Goal: Communication & Community: Answer question/provide support

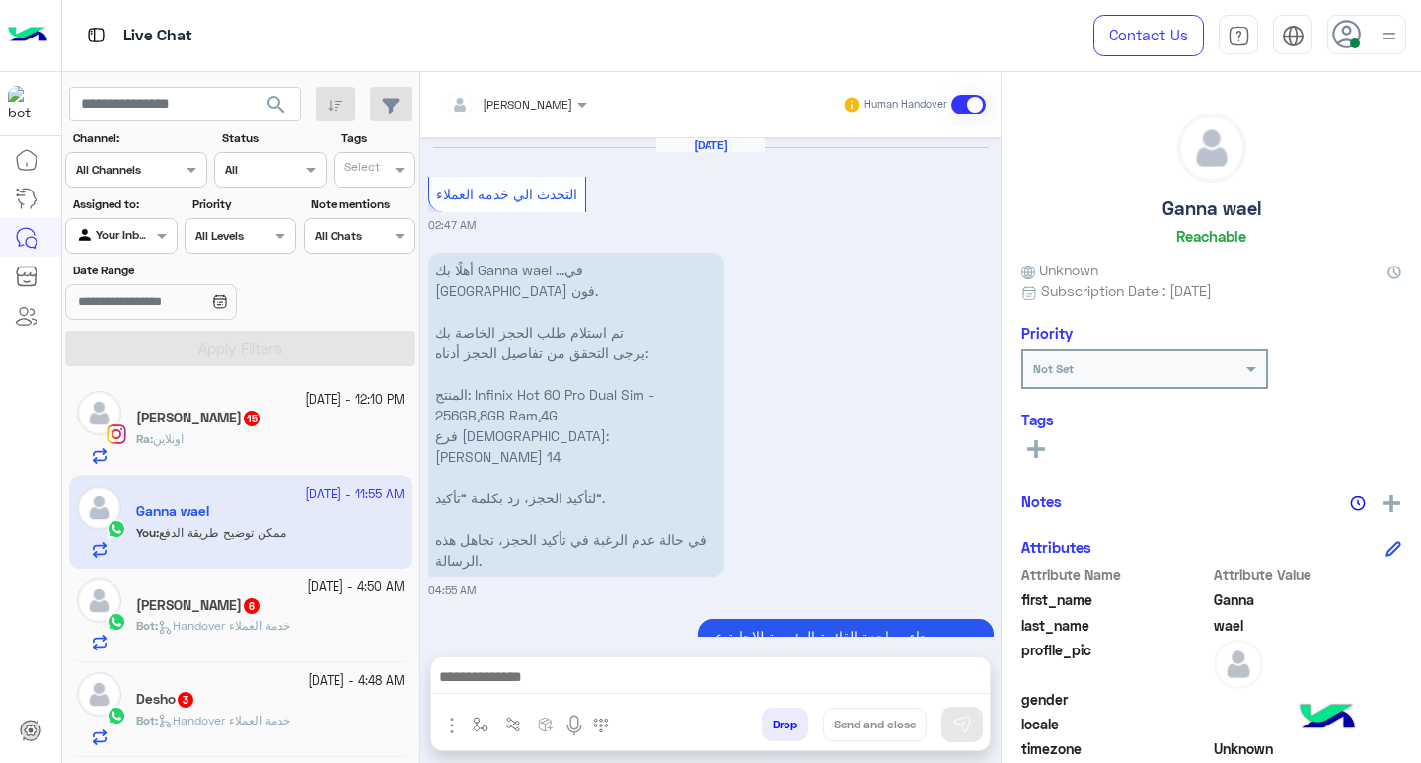
scroll to position [325, 0]
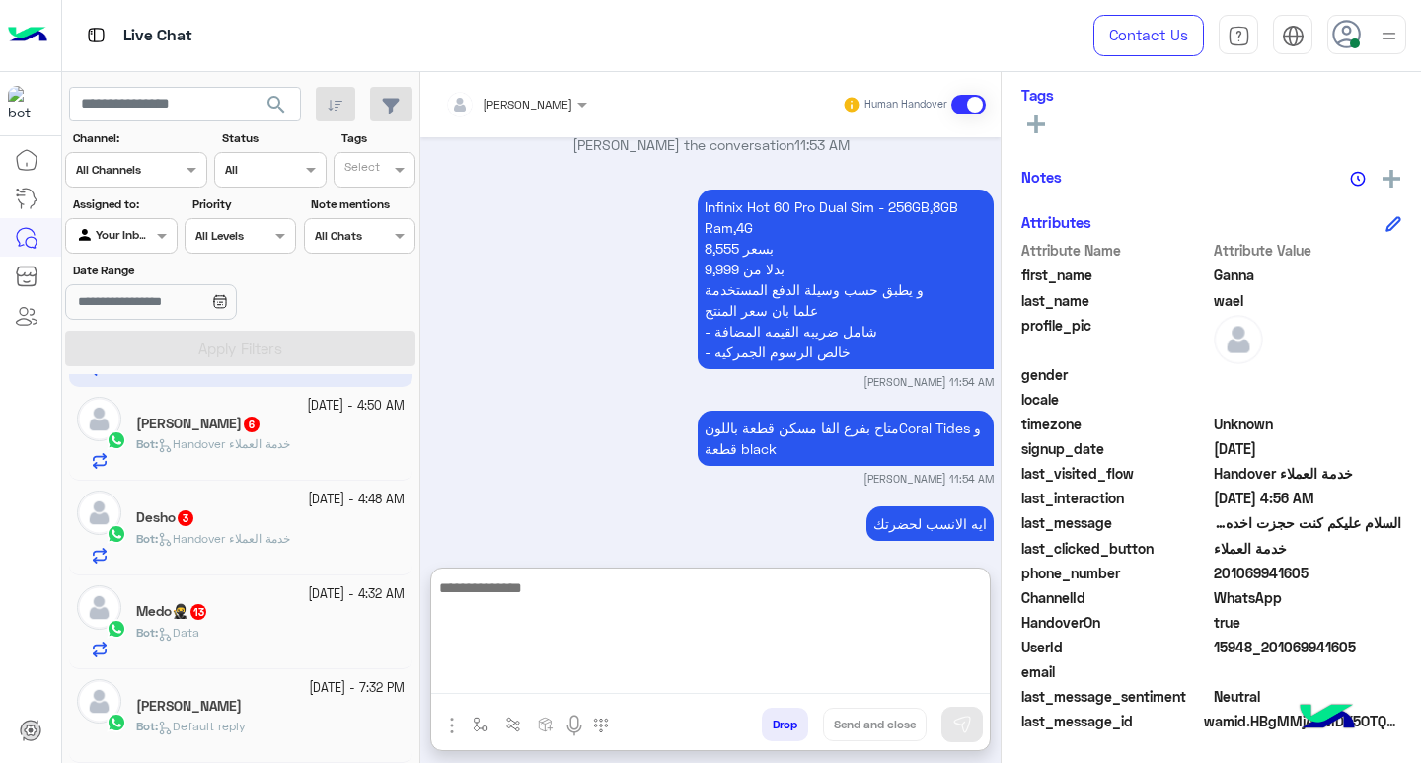
click at [891, 679] on textarea at bounding box center [710, 634] width 559 height 118
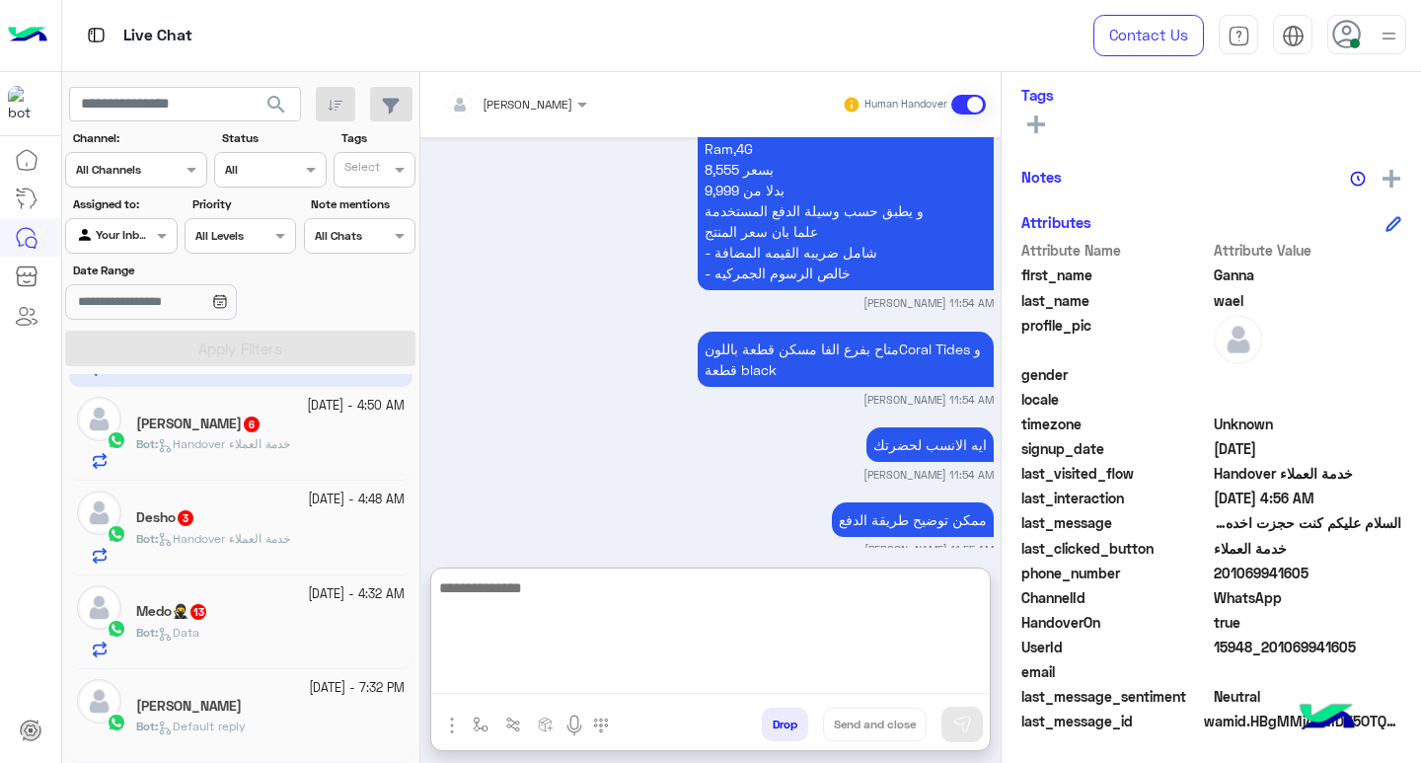
paste textarea "**********"
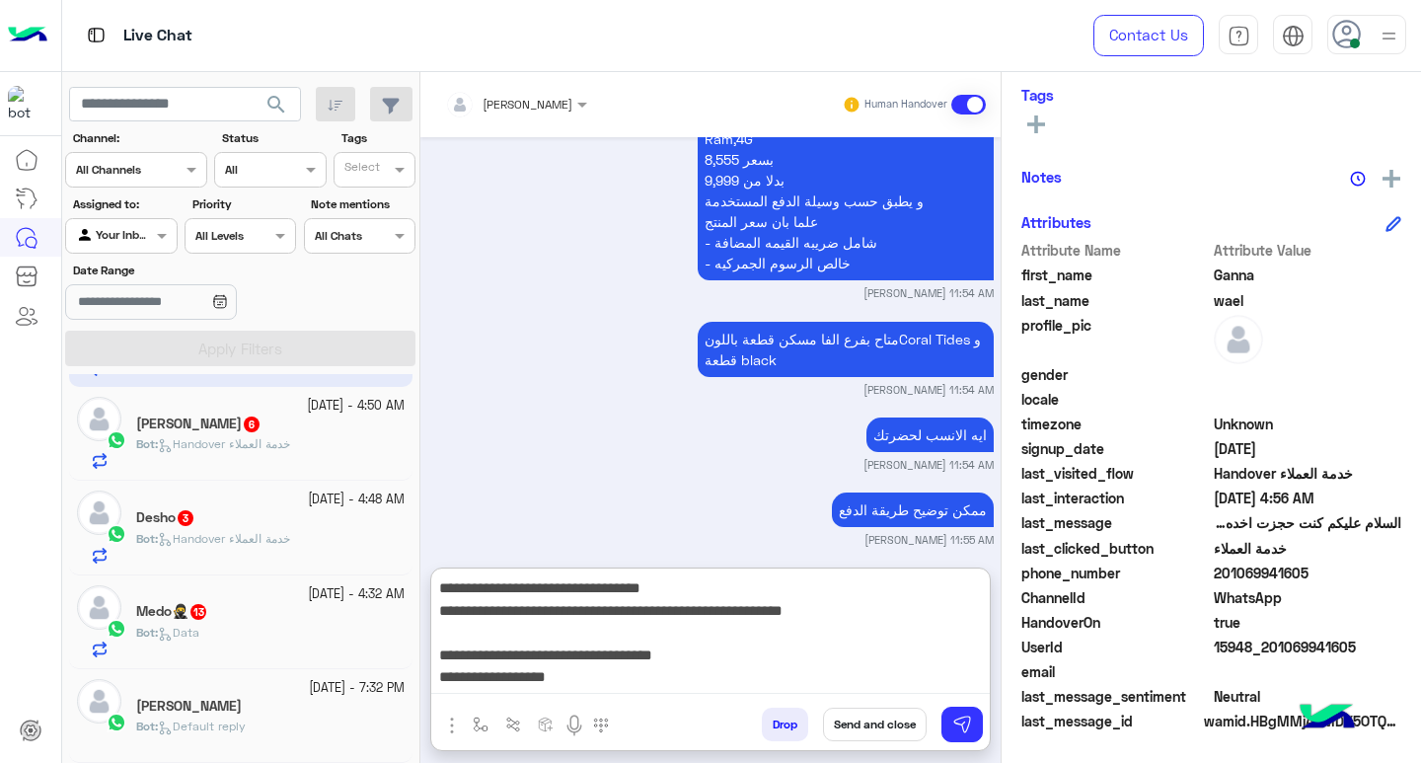
type textarea "**********"
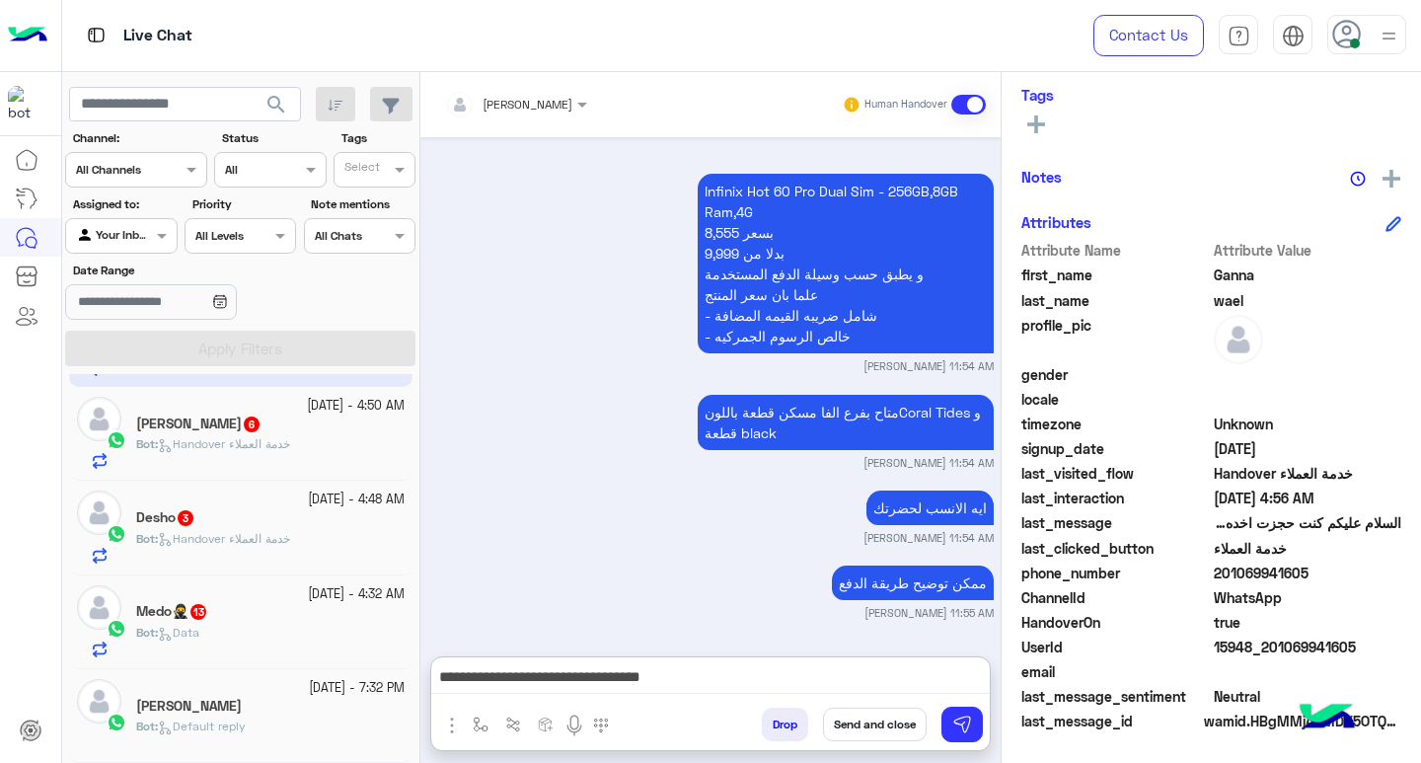
scroll to position [131, 0]
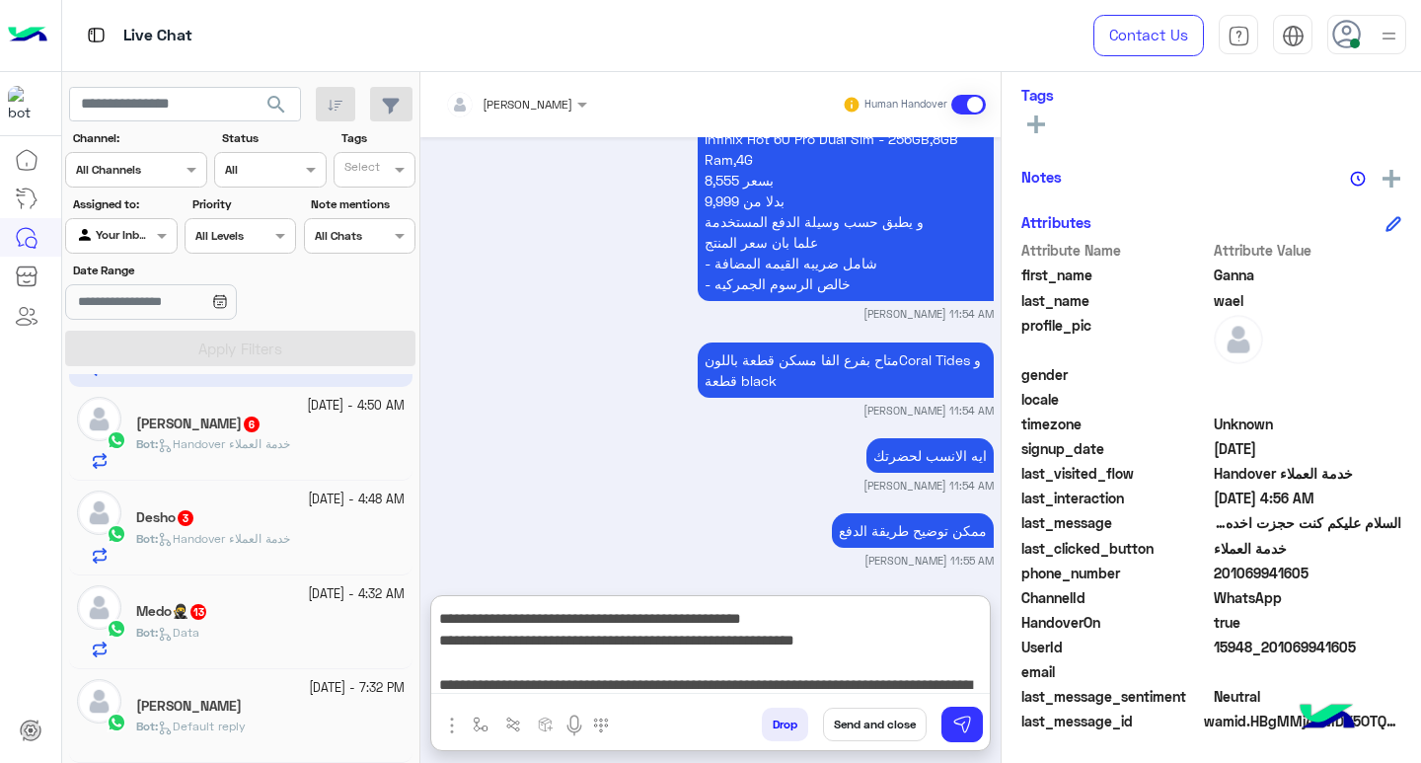
click at [880, 715] on button "Send and close" at bounding box center [875, 725] width 104 height 34
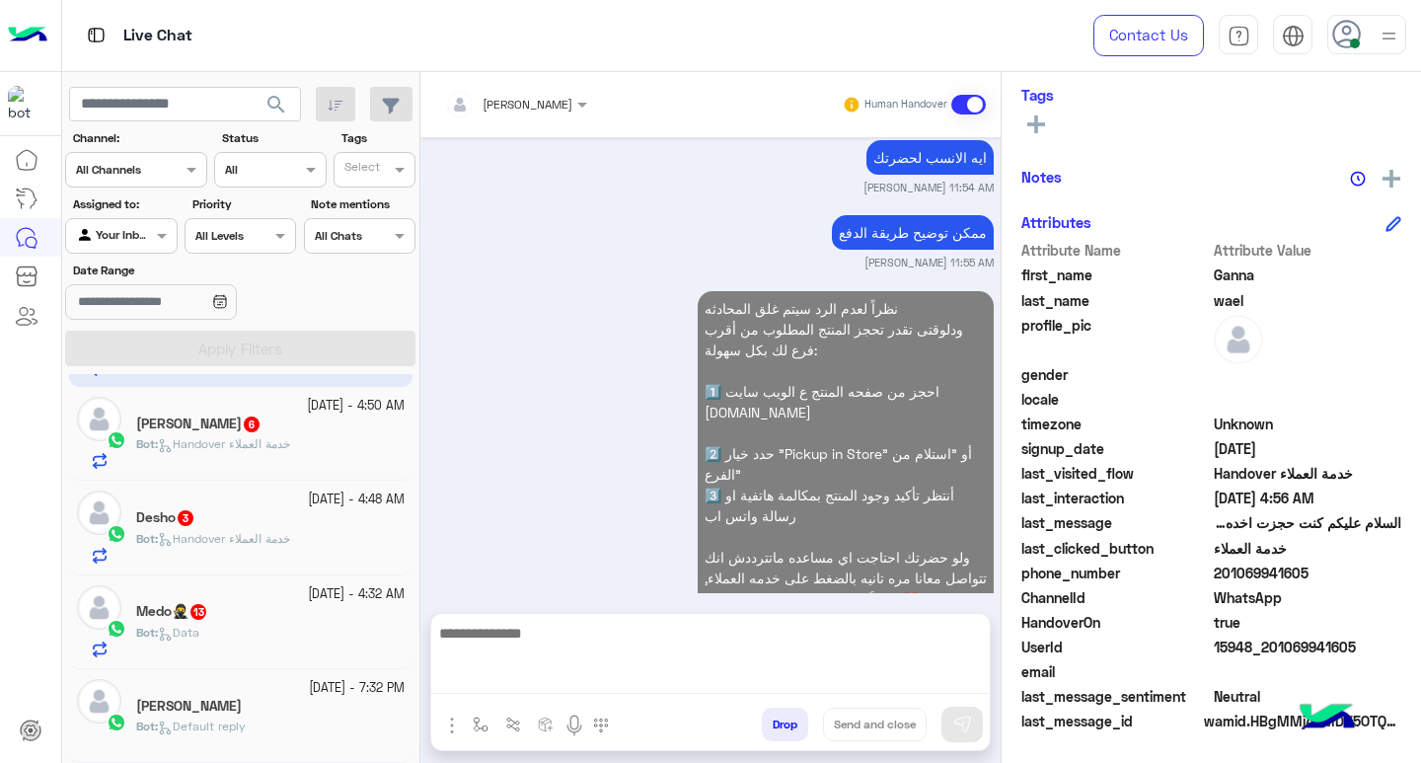
scroll to position [0, 0]
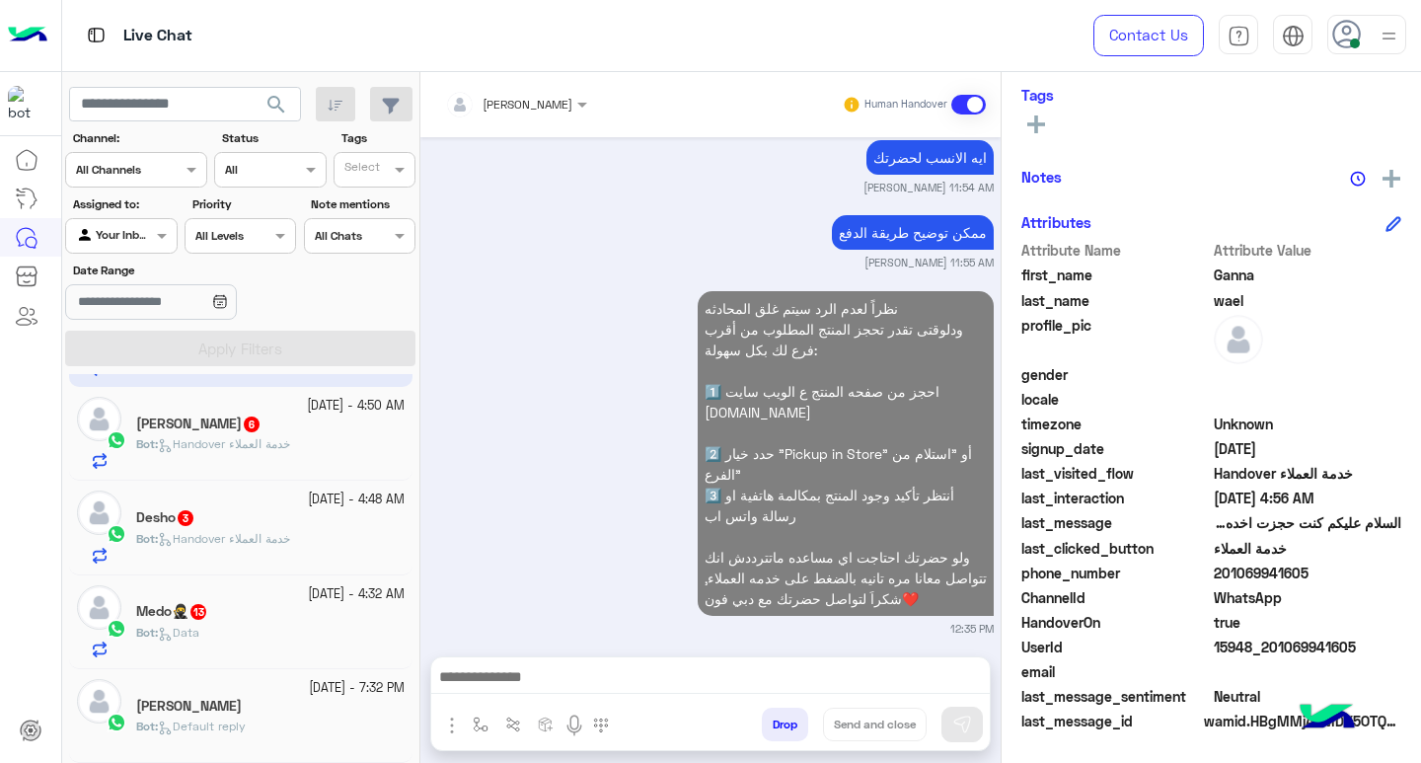
click at [1386, 35] on img at bounding box center [1389, 36] width 25 height 25
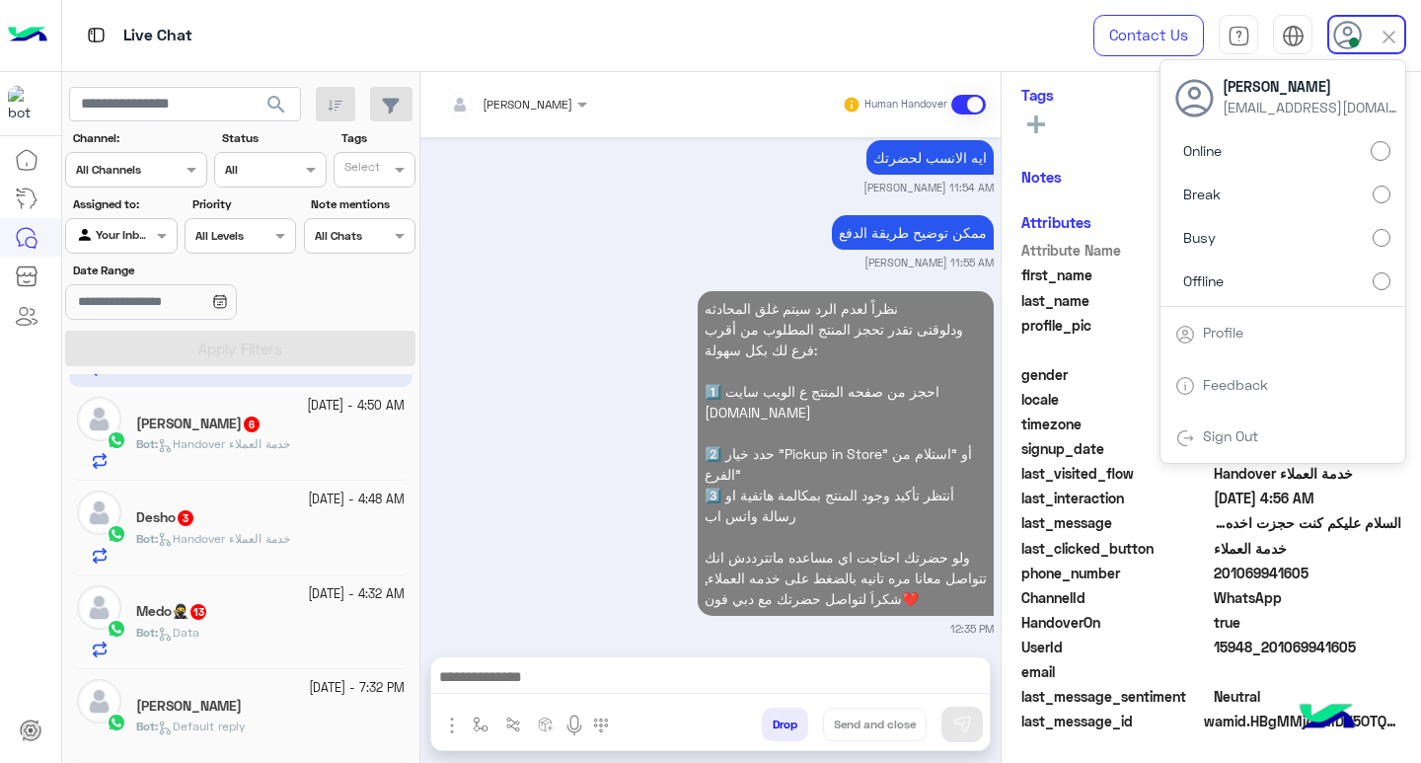
click at [1302, 241] on label "Busy" at bounding box center [1282, 238] width 215 height 36
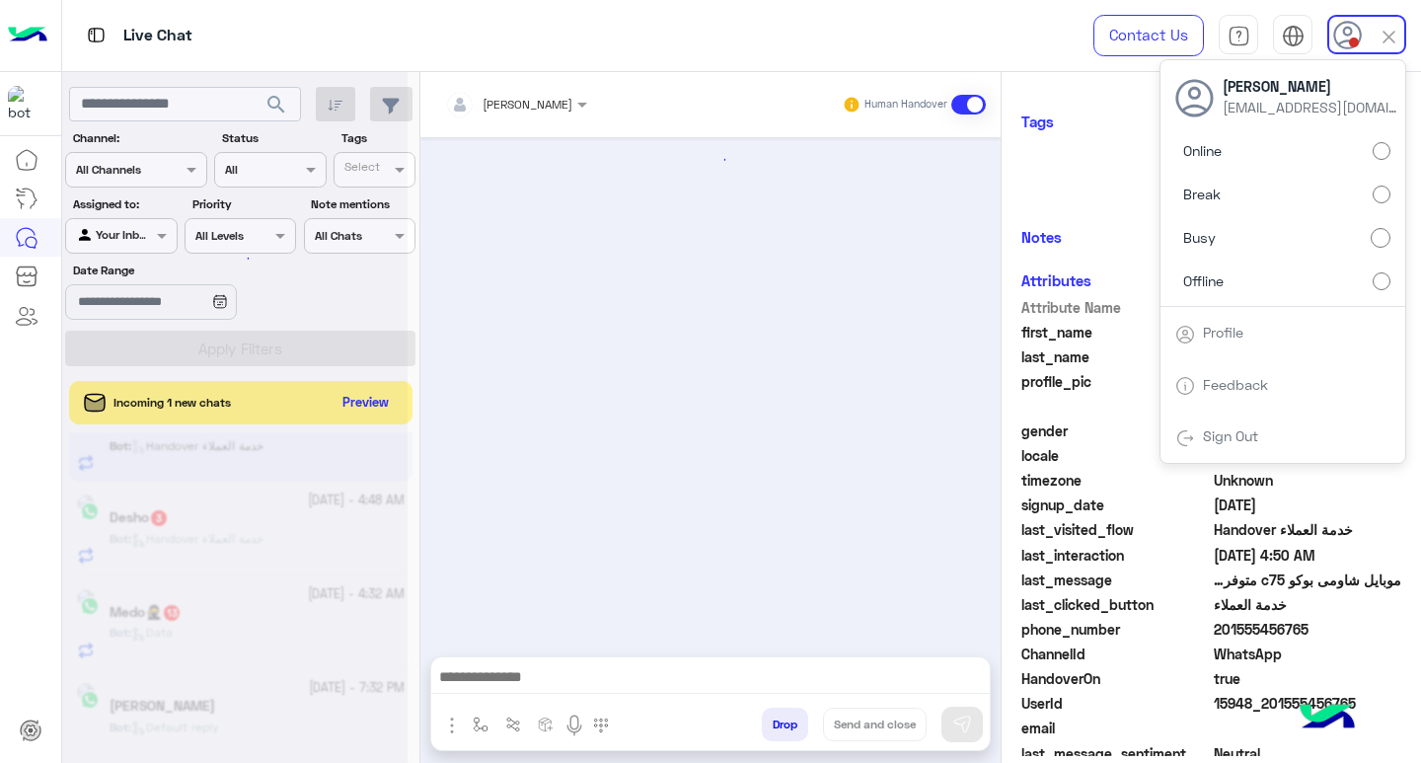
click at [262, 112] on div at bounding box center [234, 389] width 345 height 763
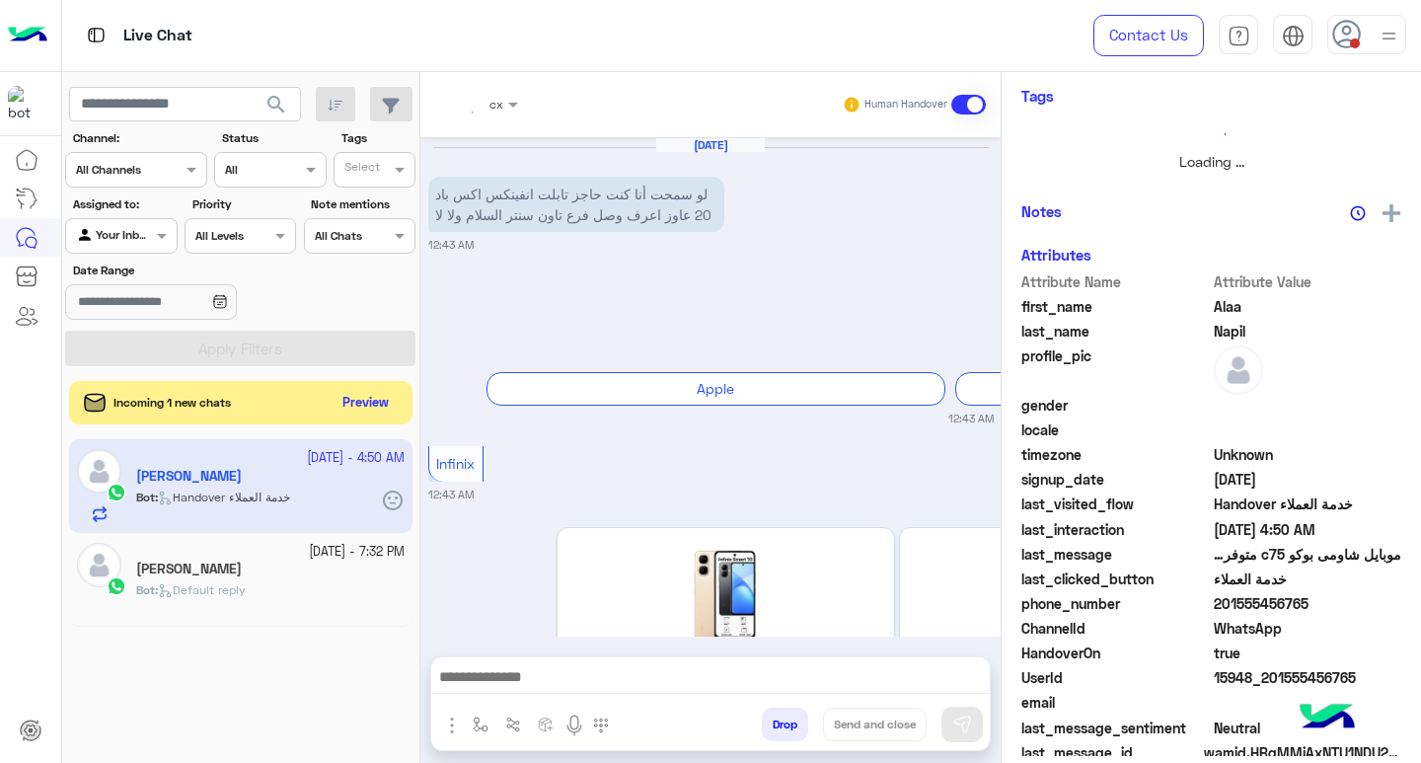
scroll to position [1351, 0]
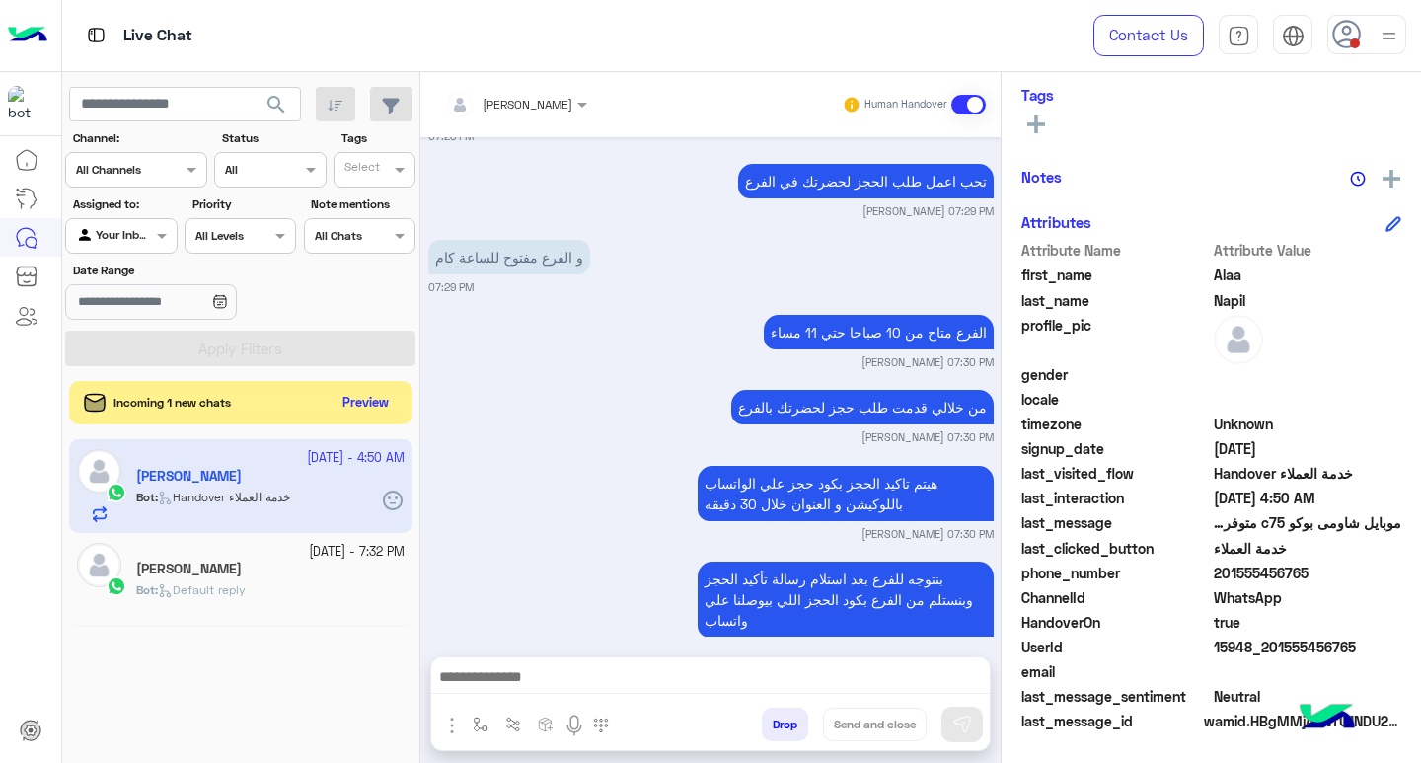
scroll to position [325, 0]
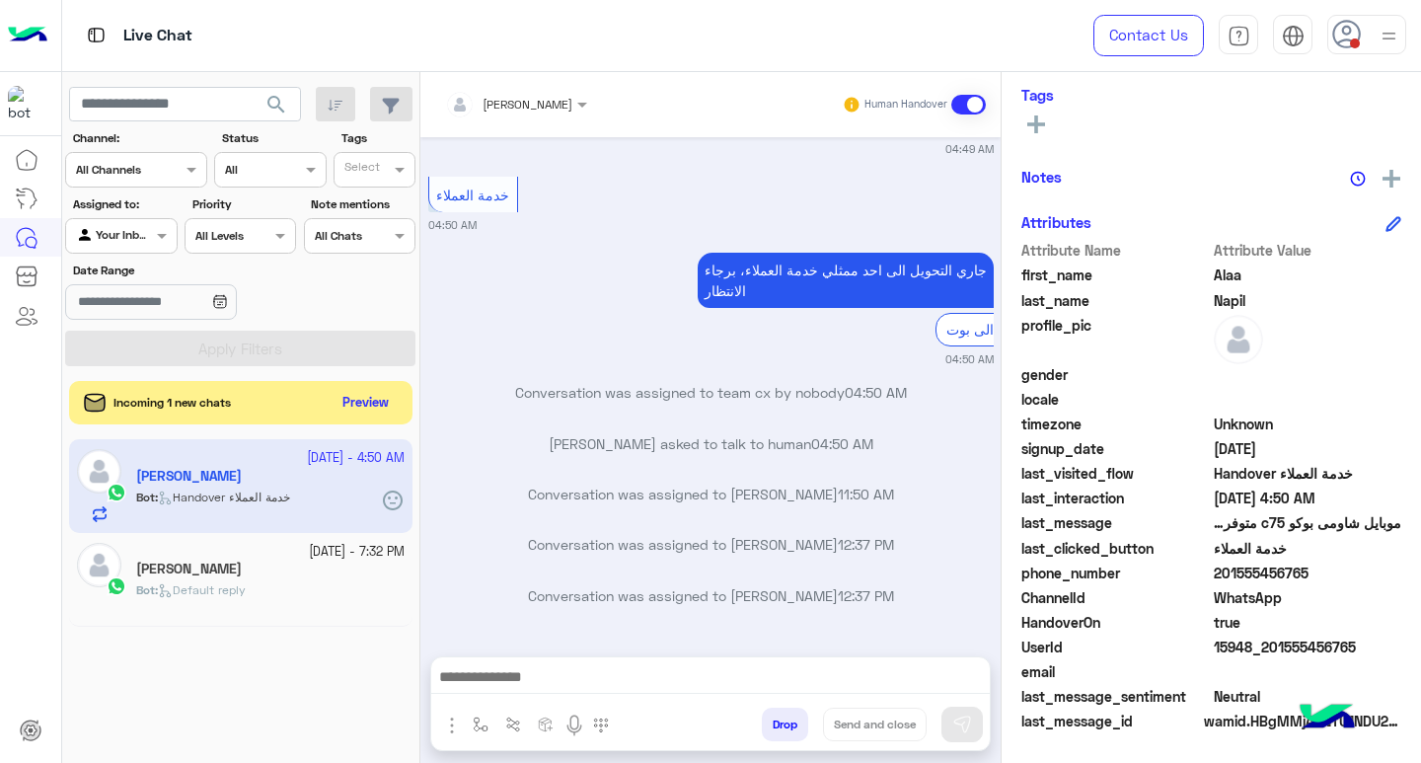
click at [283, 114] on span "search" at bounding box center [276, 105] width 24 height 24
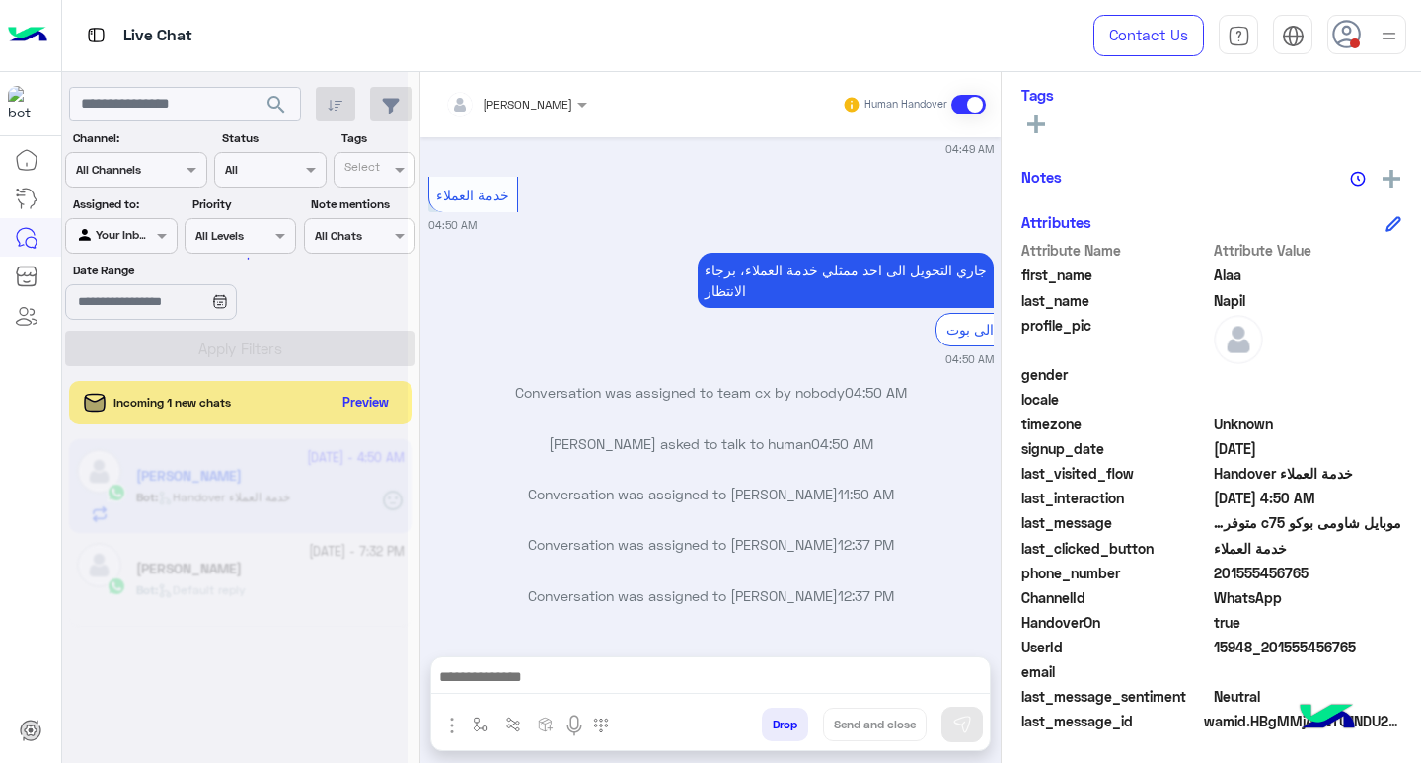
click at [283, 114] on div at bounding box center [234, 389] width 345 height 763
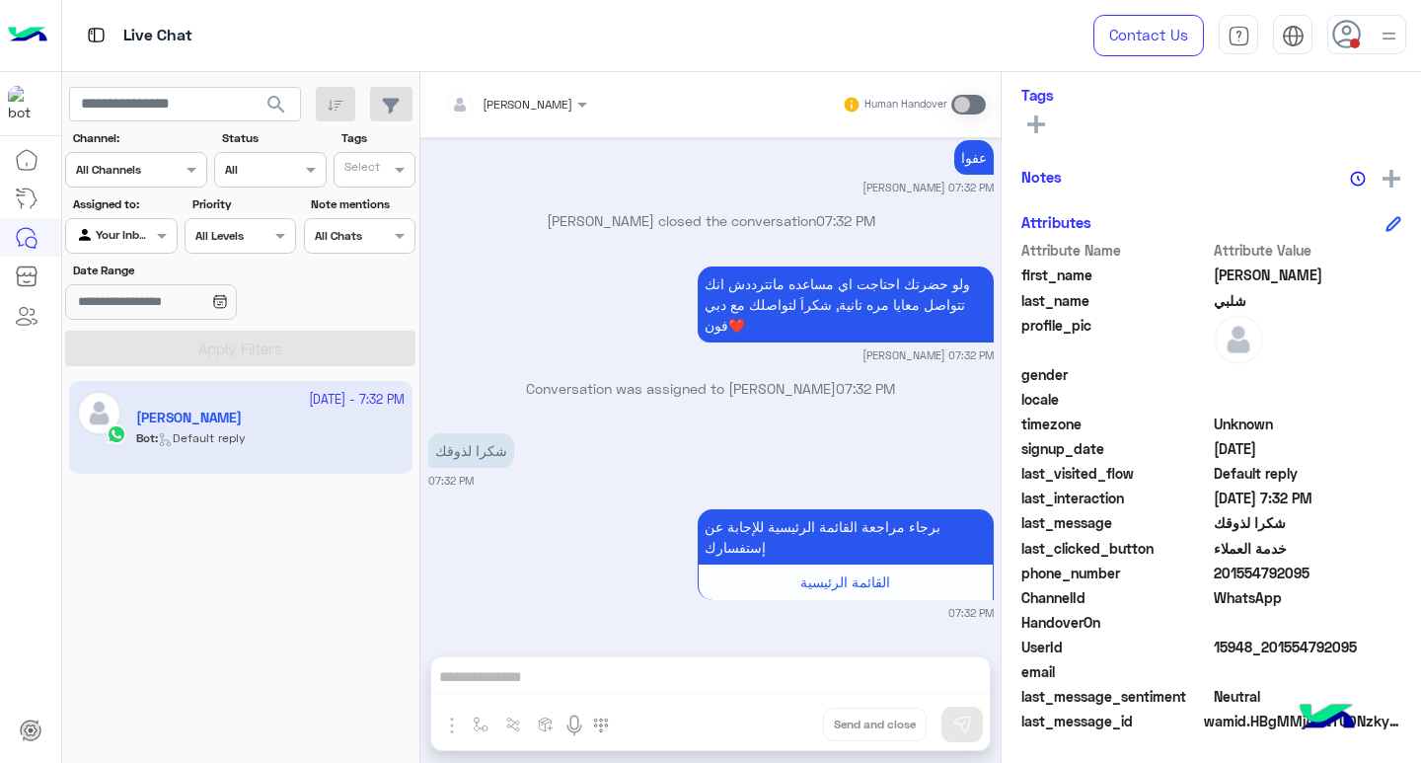
scroll to position [1154, 0]
click at [273, 119] on button "search" at bounding box center [277, 108] width 48 height 42
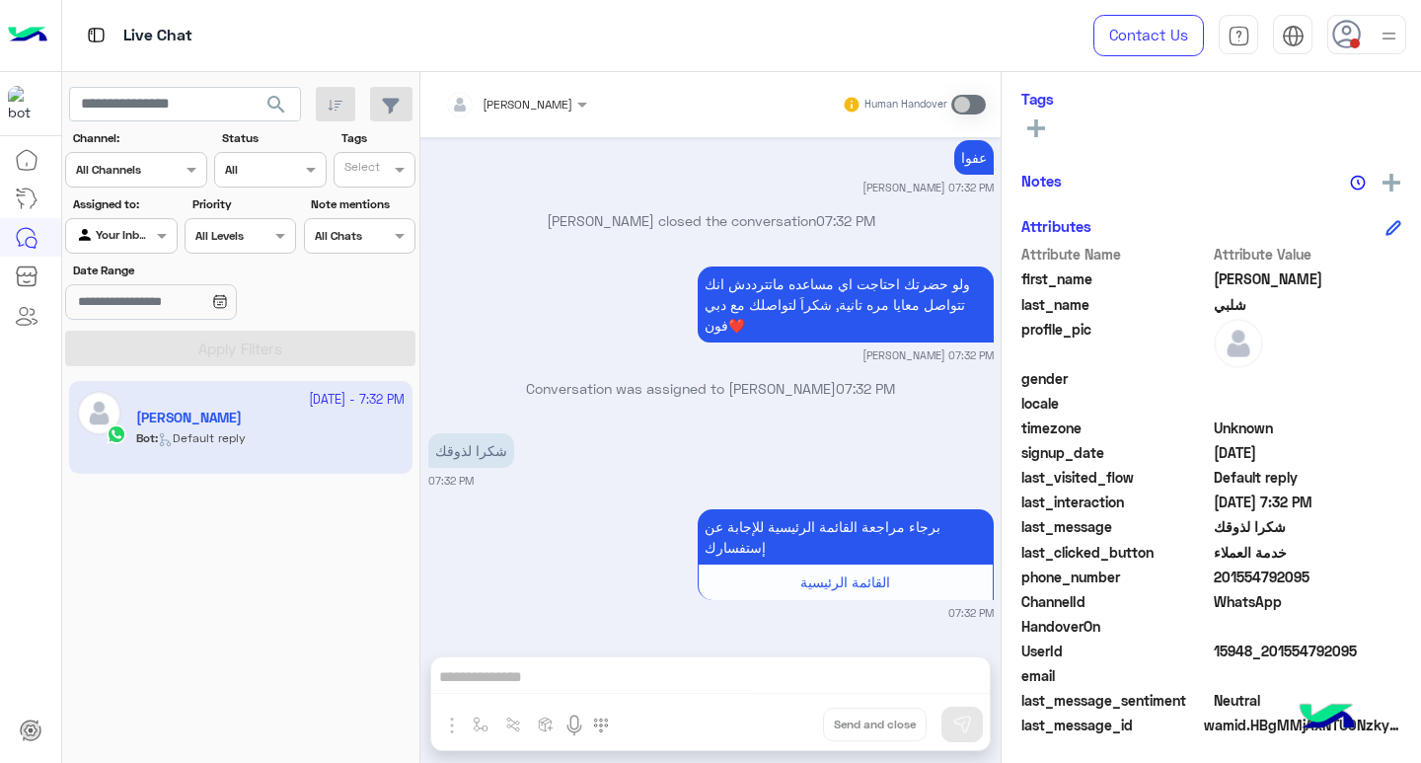
scroll to position [325, 0]
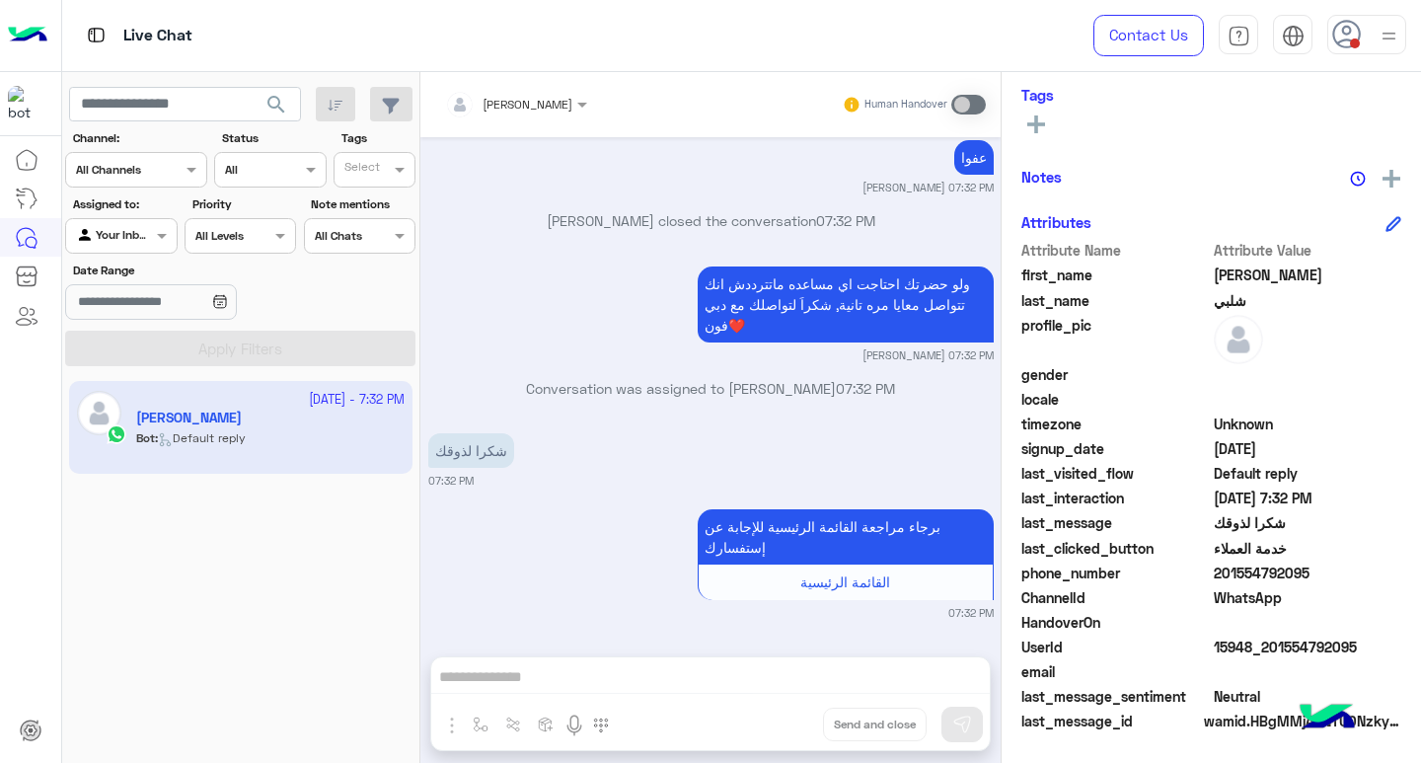
click at [1380, 25] on img at bounding box center [1389, 36] width 25 height 25
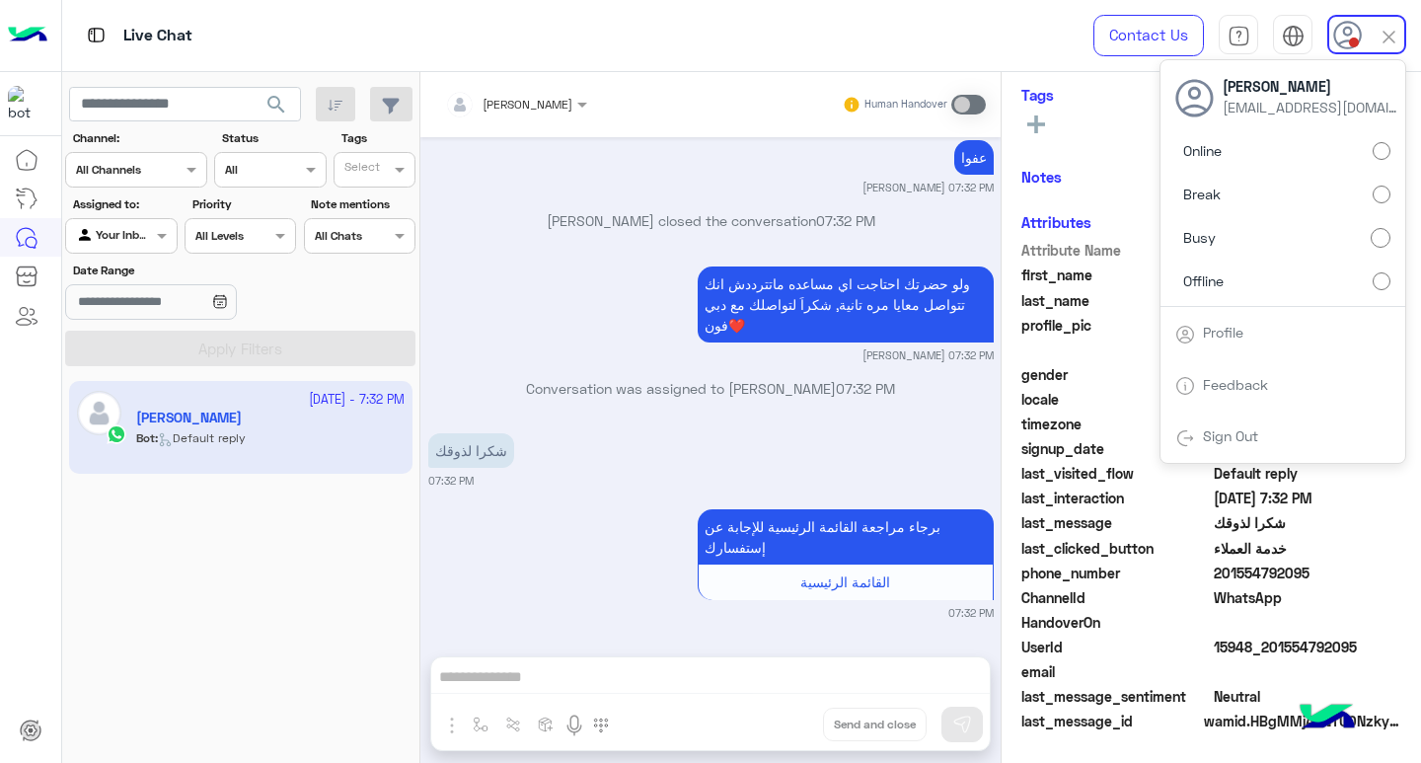
click at [1359, 187] on label "Break" at bounding box center [1282, 195] width 215 height 36
